Goal: Task Accomplishment & Management: Complete application form

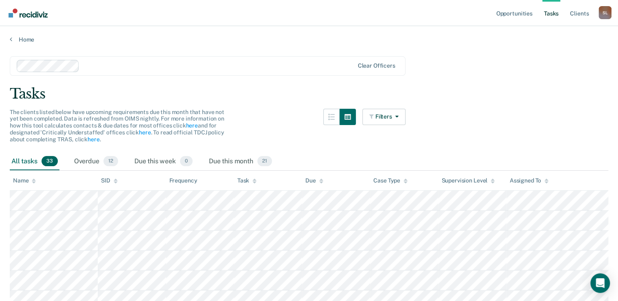
scroll to position [33, 0]
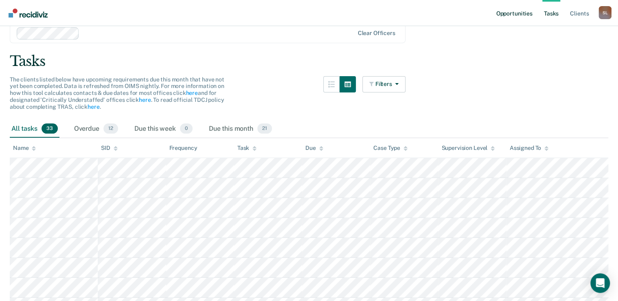
click at [508, 8] on link "Opportunities" at bounding box center [515, 13] width 40 height 26
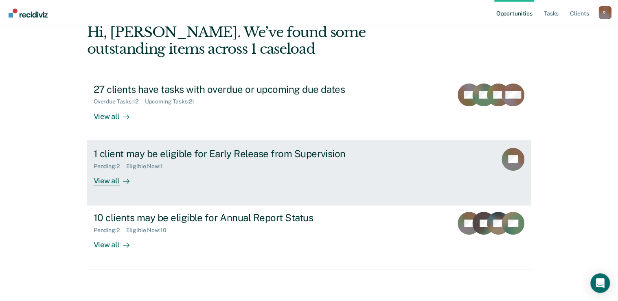
scroll to position [45, 0]
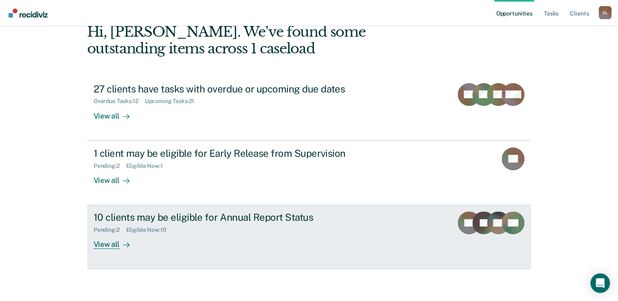
click at [257, 211] on div "10 clients may be eligible for Annual Report Status" at bounding box center [237, 217] width 286 height 12
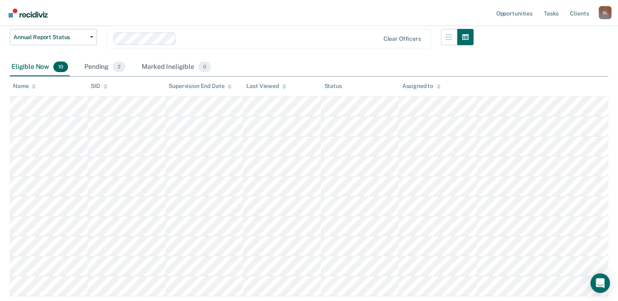
scroll to position [130, 0]
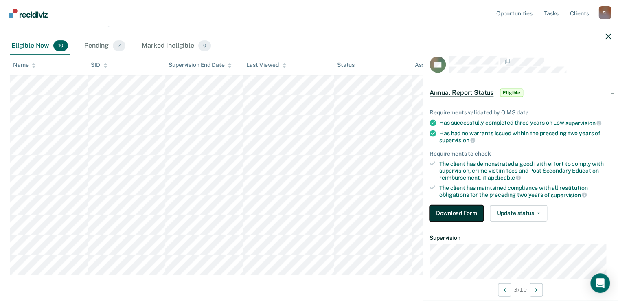
click at [464, 206] on button "Download Form" at bounding box center [457, 213] width 54 height 16
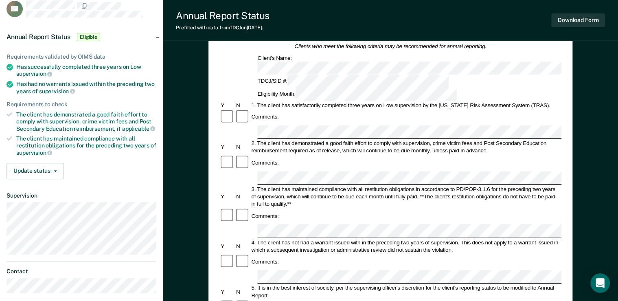
scroll to position [65, 0]
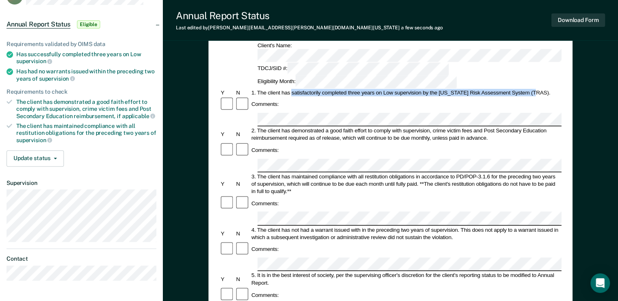
drag, startPoint x: 293, startPoint y: 62, endPoint x: 536, endPoint y: 65, distance: 242.8
click at [536, 89] on div "1. The client has satisfactorily completed three years on Low supervision by th…" at bounding box center [406, 92] width 312 height 7
copy div "satisfactorily completed three years on Low supervision by the [US_STATE] Risk …"
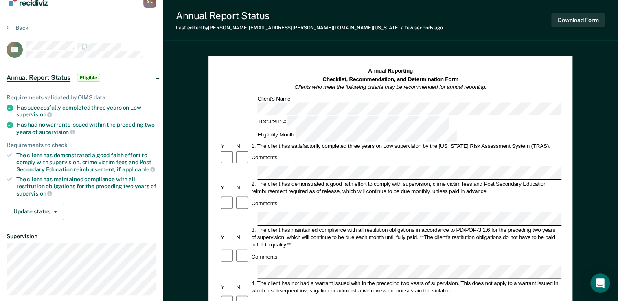
scroll to position [11, 0]
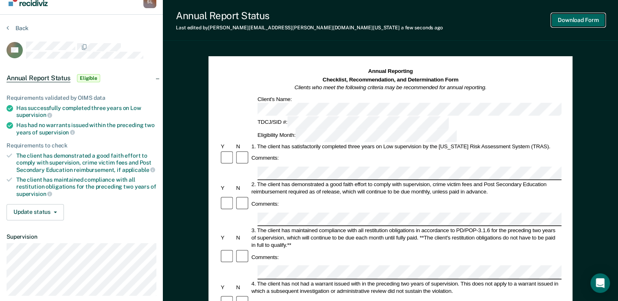
click at [565, 21] on button "Download Form" at bounding box center [579, 19] width 54 height 13
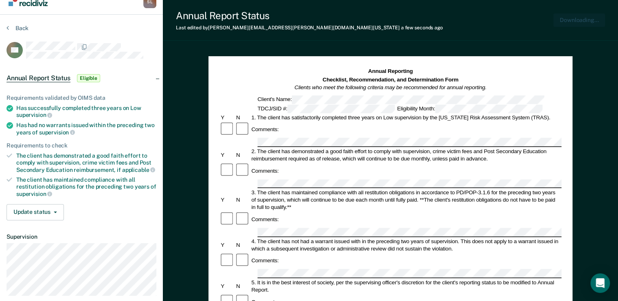
scroll to position [0, 0]
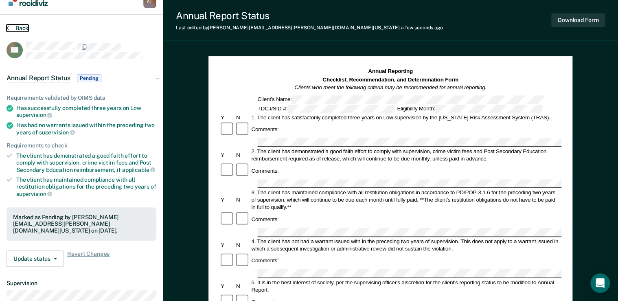
click at [24, 29] on button "Back" at bounding box center [18, 27] width 22 height 7
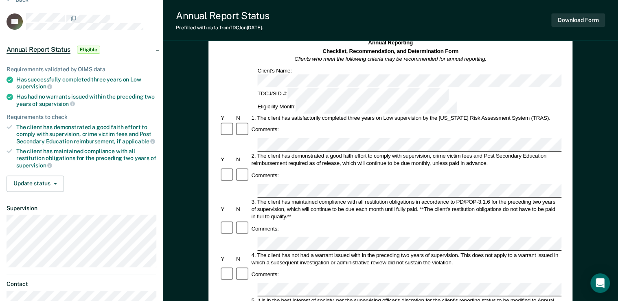
scroll to position [33, 0]
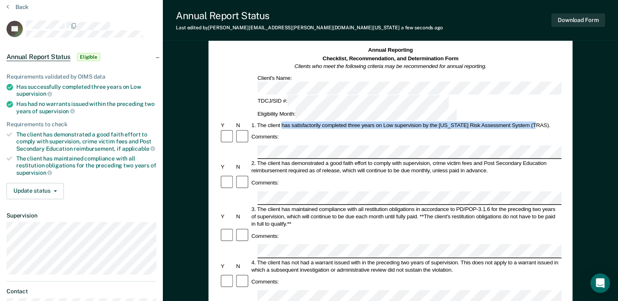
drag, startPoint x: 282, startPoint y: 95, endPoint x: 535, endPoint y: 98, distance: 253.4
click at [535, 121] on div "1. The client has satisfactorily completed three years on Low supervision by th…" at bounding box center [406, 124] width 312 height 7
copy div "has satisfactorily completed three years on Low supervision by the [US_STATE] R…"
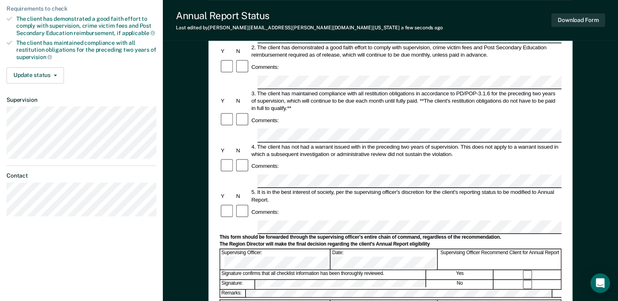
scroll to position [142, 0]
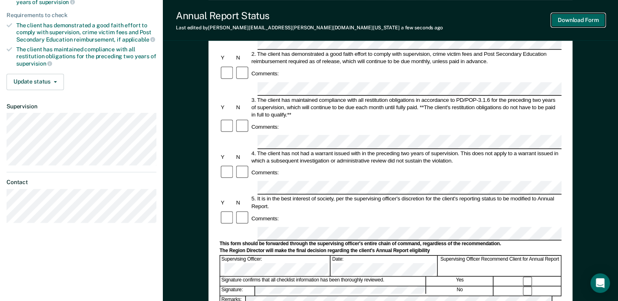
click at [554, 22] on button "Download Form" at bounding box center [579, 19] width 54 height 13
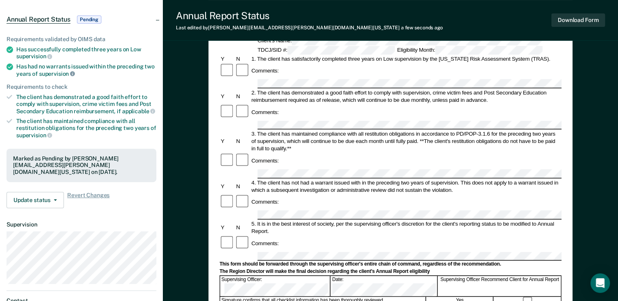
scroll to position [0, 0]
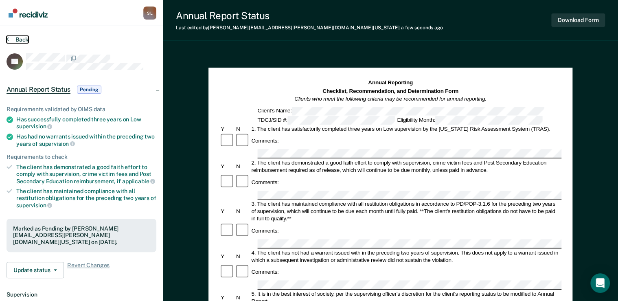
click at [13, 41] on button "Back" at bounding box center [18, 39] width 22 height 7
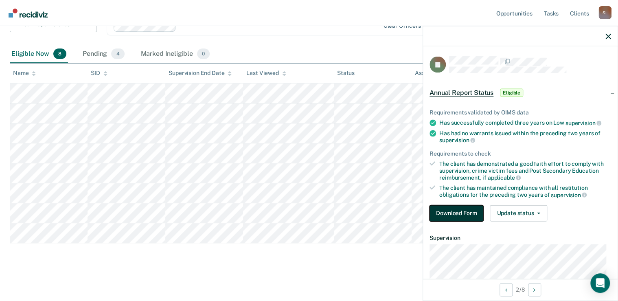
click at [458, 213] on button "Download Form" at bounding box center [457, 213] width 54 height 16
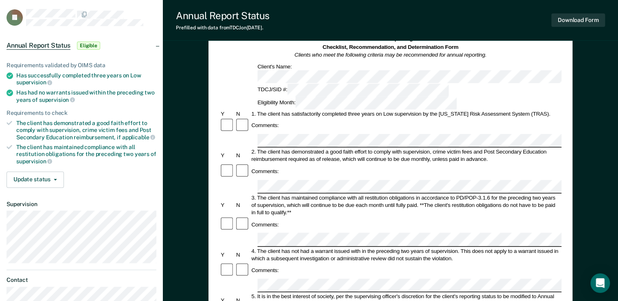
scroll to position [33, 0]
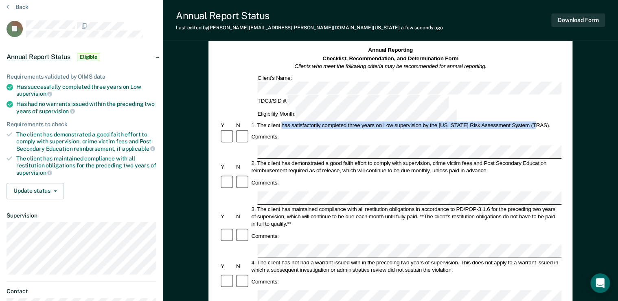
drag, startPoint x: 282, startPoint y: 97, endPoint x: 535, endPoint y: 99, distance: 253.0
click at [535, 121] on div "1. The client has satisfactorily completed three years on Low supervision by th…" at bounding box center [406, 124] width 312 height 7
copy div "has satisfactorily completed three years on Low supervision by the [US_STATE] R…"
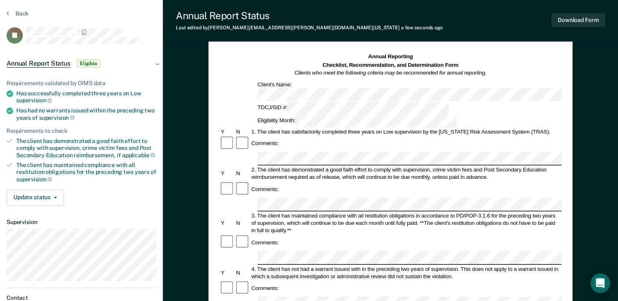
scroll to position [0, 0]
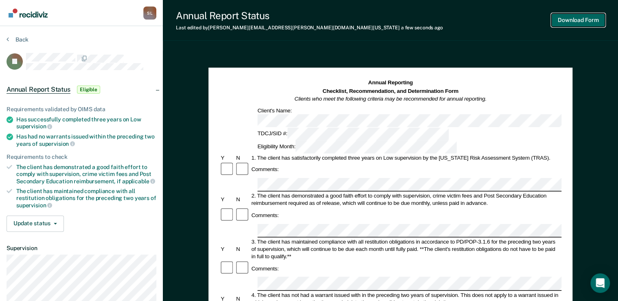
click at [565, 21] on button "Download Form" at bounding box center [579, 19] width 54 height 13
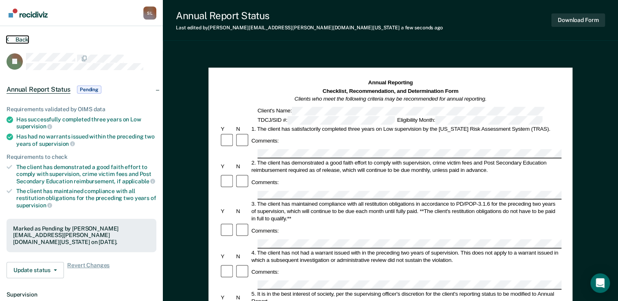
click at [24, 36] on button "Back" at bounding box center [18, 39] width 22 height 7
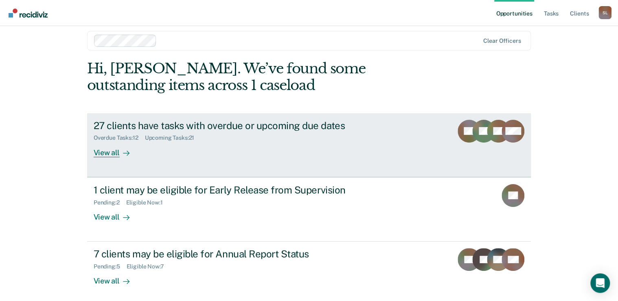
scroll to position [12, 0]
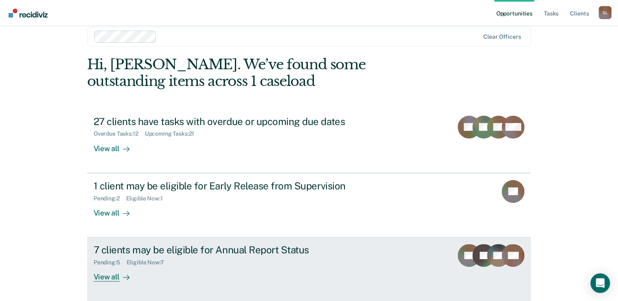
click at [277, 253] on div "7 clients may be eligible for Annual Report Status" at bounding box center [237, 250] width 286 height 12
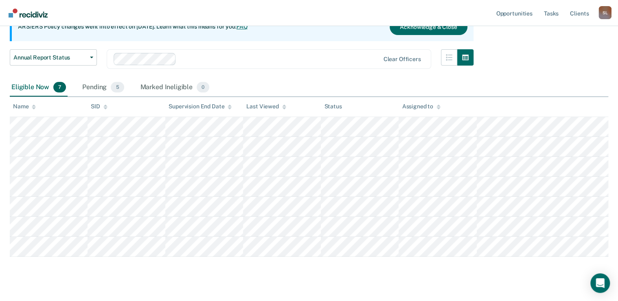
scroll to position [102, 0]
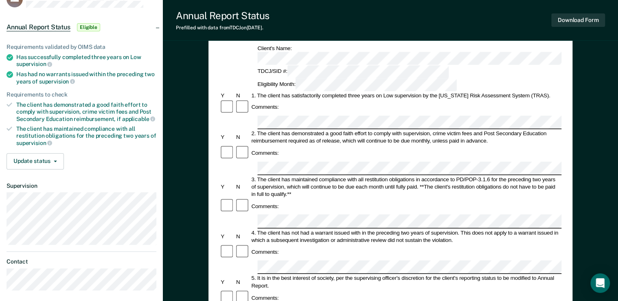
scroll to position [65, 0]
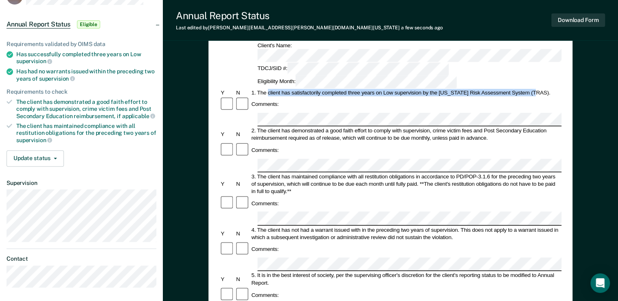
drag, startPoint x: 268, startPoint y: 64, endPoint x: 535, endPoint y: 64, distance: 266.4
click at [535, 89] on div "1. The client has satisfactorily completed three years on Low supervision by th…" at bounding box center [406, 92] width 312 height 7
copy div "client has satisfactorily completed three years on Low supervision by the Texas…"
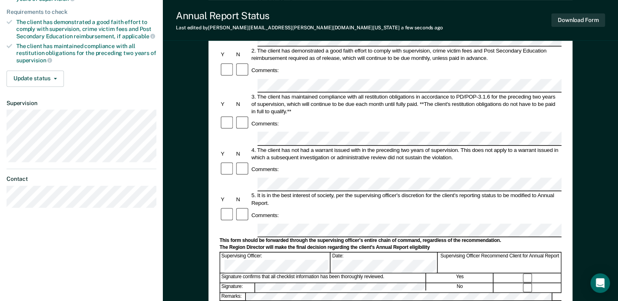
scroll to position [163, 0]
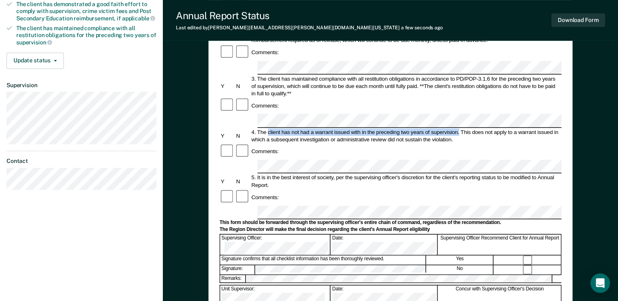
drag, startPoint x: 268, startPoint y: 76, endPoint x: 460, endPoint y: 78, distance: 191.9
click at [460, 128] on div "4. The client has not had a warrant issued with in the preceding two years of s…" at bounding box center [406, 135] width 312 height 15
copy div "client has not had a warrant issued with in the preceding two years of supervis…"
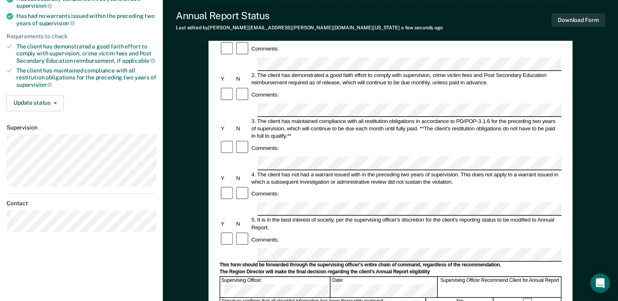
scroll to position [109, 0]
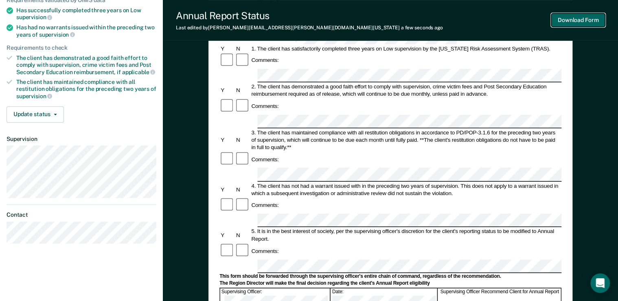
click at [579, 26] on button "Download Form" at bounding box center [579, 19] width 54 height 13
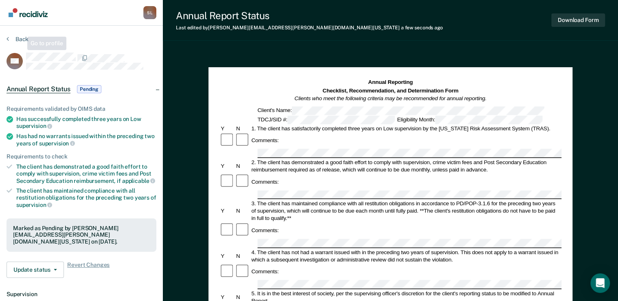
scroll to position [0, 0]
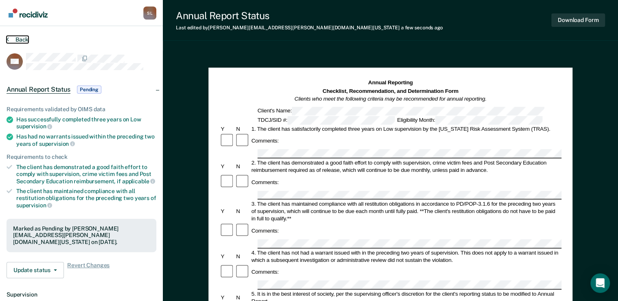
click at [15, 40] on button "Back" at bounding box center [18, 39] width 22 height 7
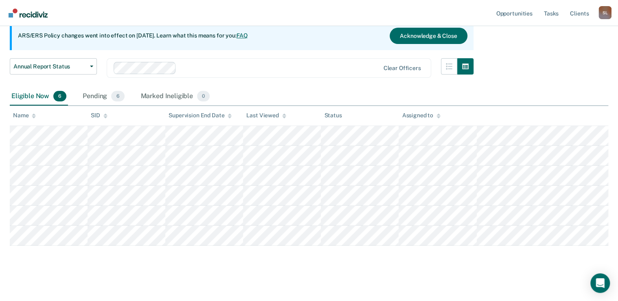
scroll to position [82, 0]
